Goal: Obtain resource: Download file/media

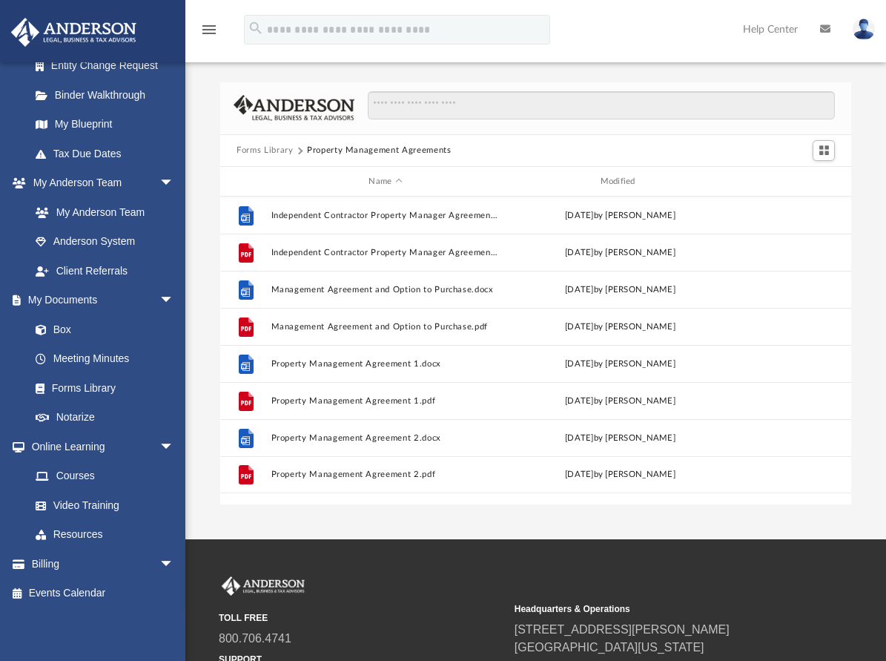
click at [270, 152] on button "Forms Library" at bounding box center [265, 150] width 56 height 13
click at [429, 108] on input "Search files and folders" at bounding box center [601, 105] width 467 height 28
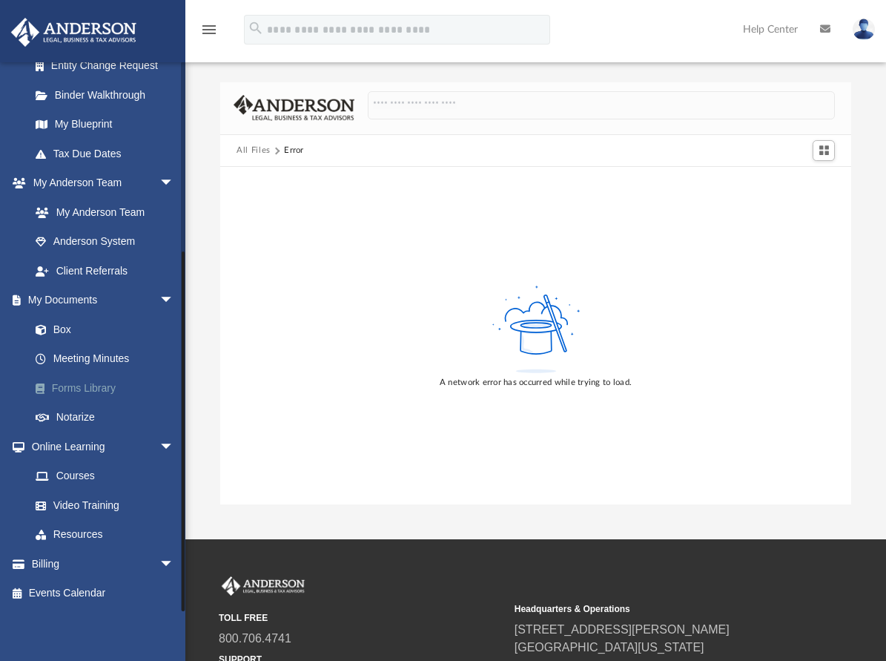
click at [59, 397] on link "Forms Library" at bounding box center [109, 388] width 176 height 30
click at [66, 389] on link "Forms Library" at bounding box center [109, 388] width 176 height 30
click at [53, 309] on link "My Documents arrow_drop_down" at bounding box center [103, 301] width 186 height 30
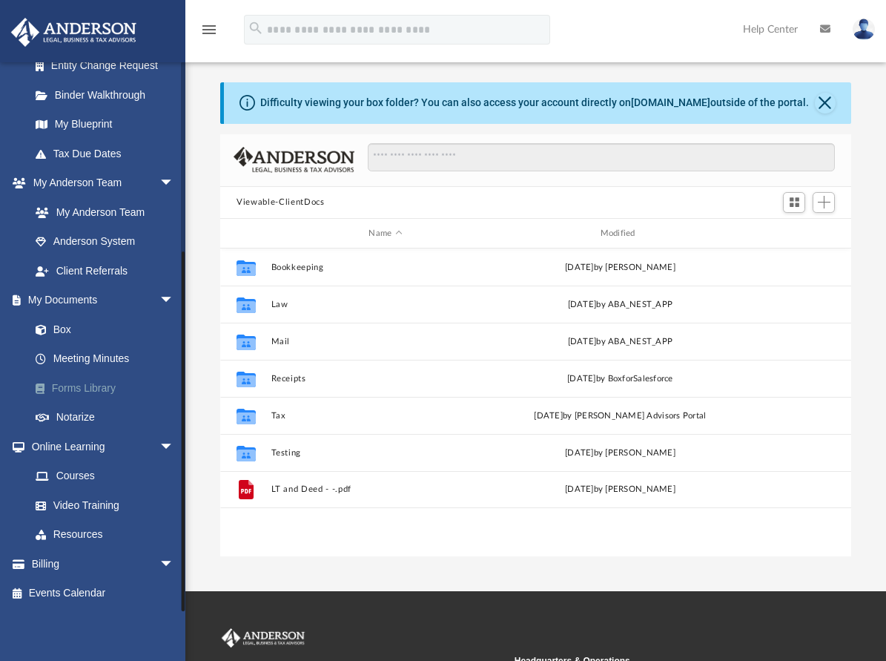
scroll to position [326, 619]
click at [65, 390] on link "Forms Library" at bounding box center [109, 388] width 176 height 30
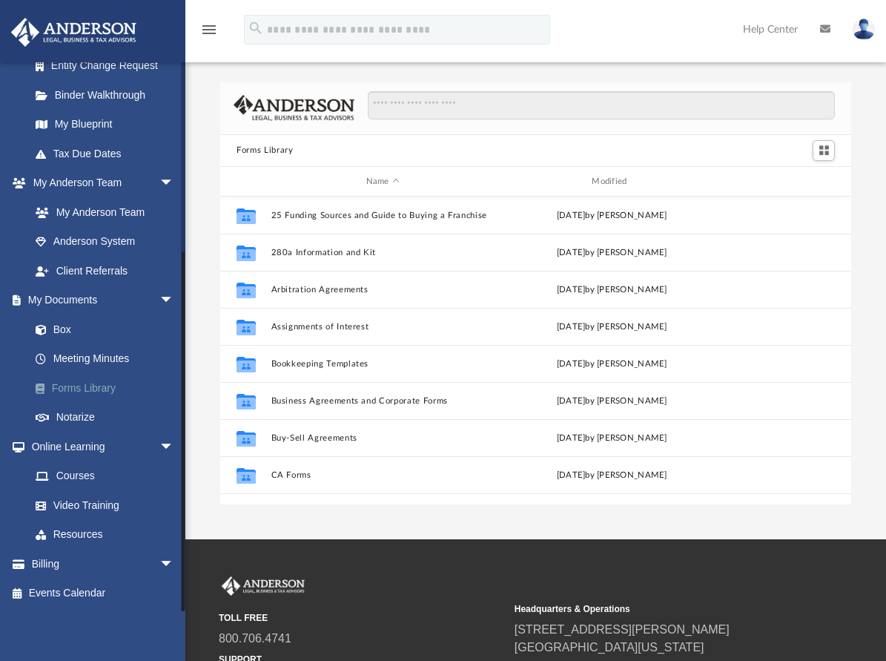
scroll to position [326, 619]
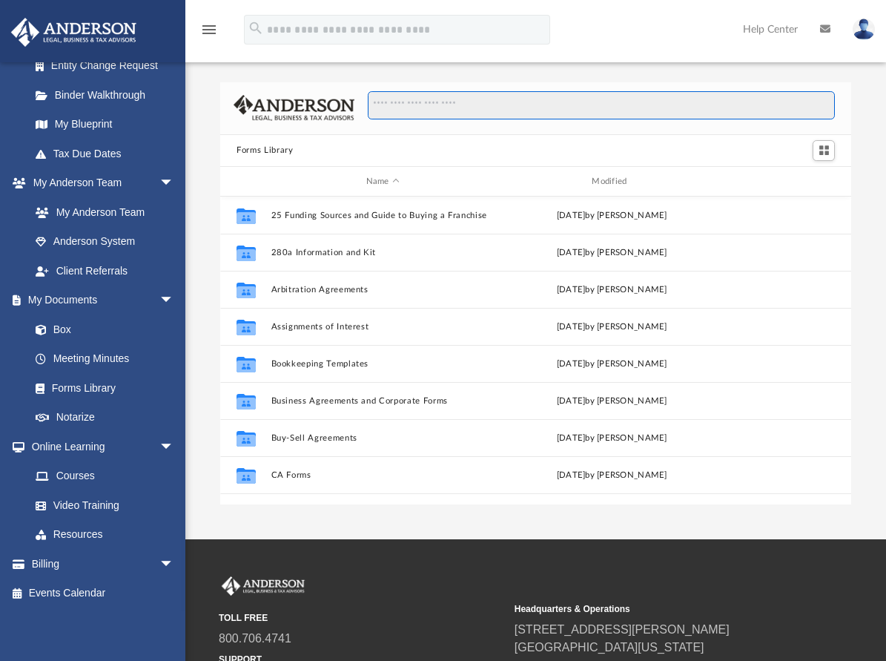
click at [406, 102] on input "Search files and folders" at bounding box center [601, 105] width 467 height 28
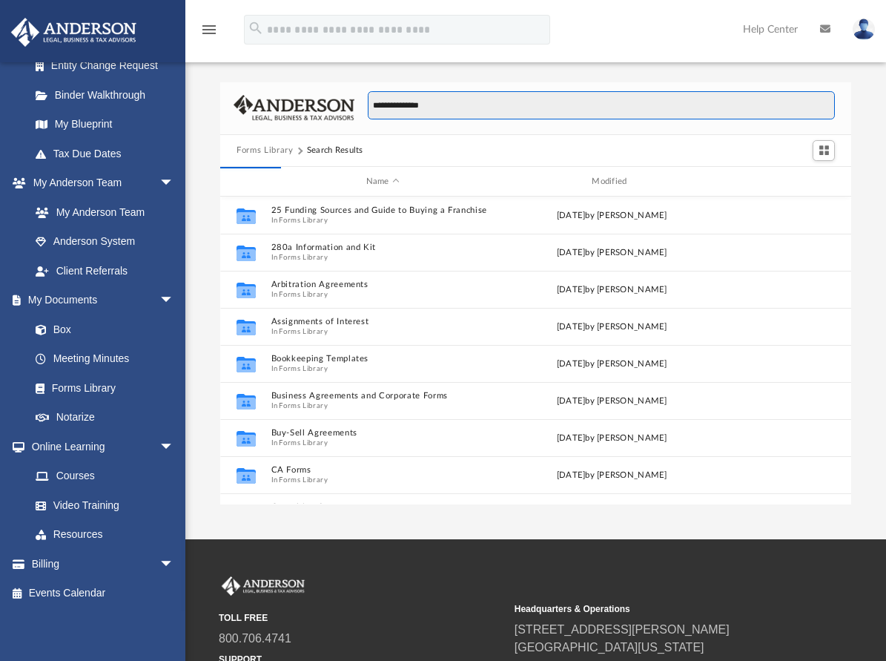
type input "**********"
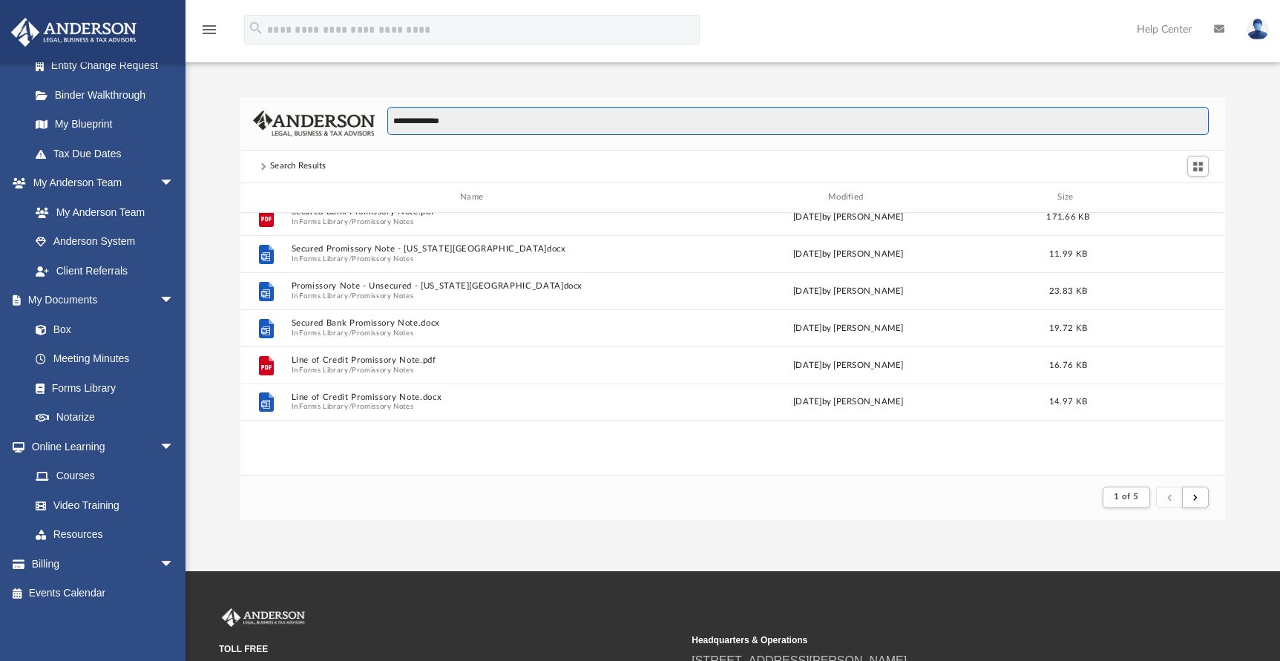
scroll to position [223, 0]
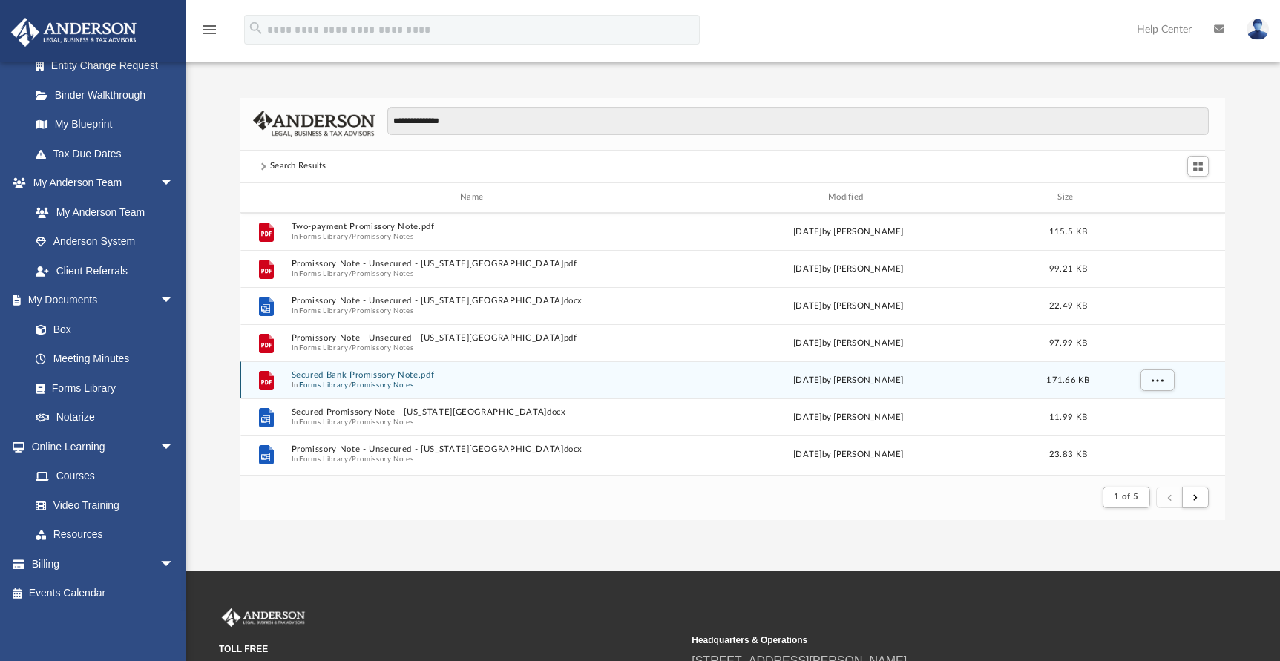
click at [318, 371] on button "Secured Bank Promissory Note.pdf" at bounding box center [474, 375] width 367 height 10
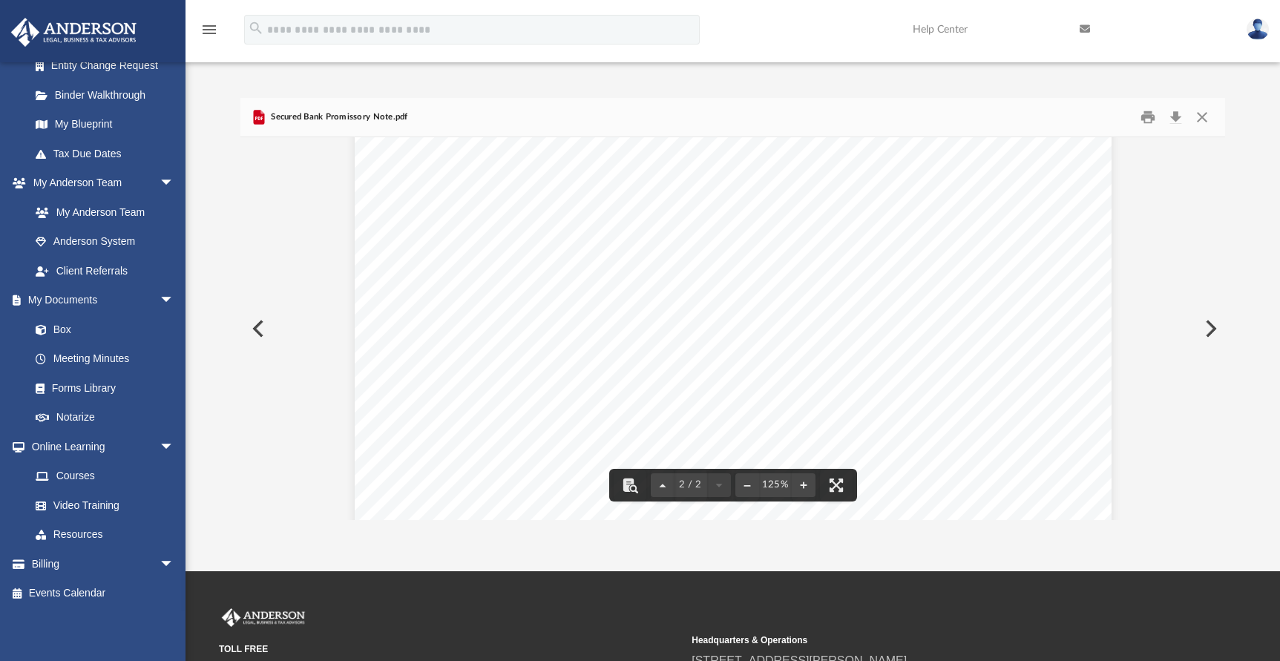
scroll to position [1039, 0]
